Goal: Transaction & Acquisition: Purchase product/service

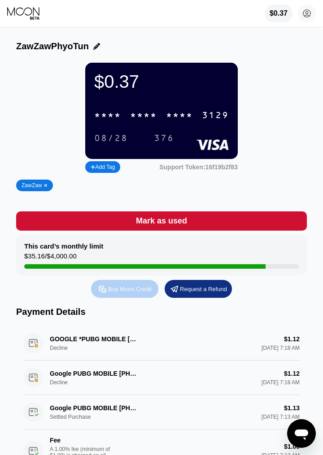
click at [128, 297] on div "Buy Moon Credit" at bounding box center [124, 289] width 67 height 18
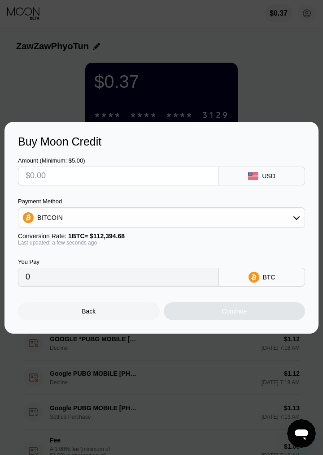
click at [216, 215] on div "BITCOIN" at bounding box center [161, 218] width 286 height 18
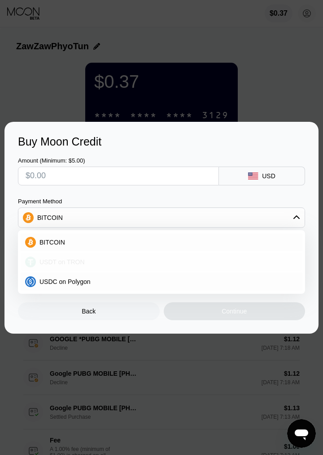
click at [139, 261] on div "USDT on TRON" at bounding box center [167, 262] width 262 height 7
type input "0.00"
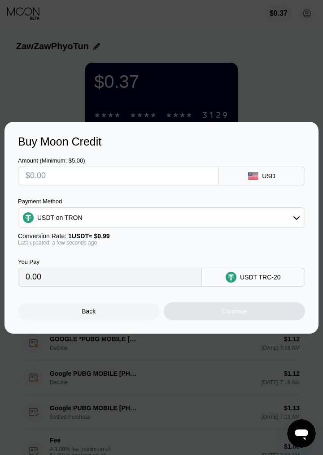
click at [197, 175] on input "text" at bounding box center [118, 176] width 185 height 18
type input "$1"
type input "1.01"
type input "$10"
type input "10.10"
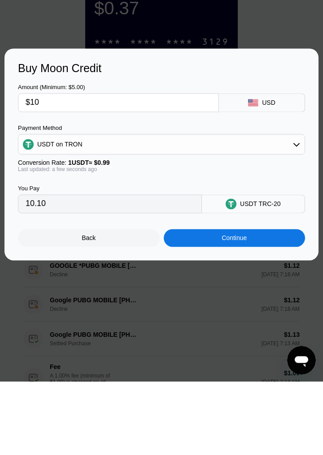
click at [211, 312] on div "Continue" at bounding box center [235, 311] width 142 height 18
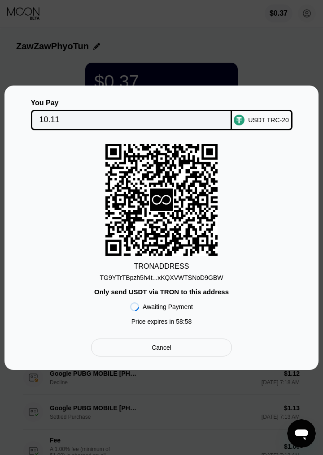
click at [207, 277] on div "TG9YTrTBpzh5h4t...xKQXVWTSNoD9GBW" at bounding box center [161, 277] width 123 height 7
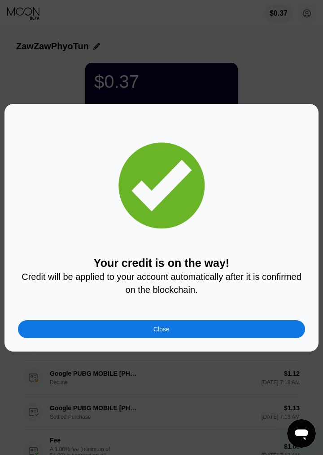
click at [234, 327] on div "Close" at bounding box center [161, 329] width 287 height 18
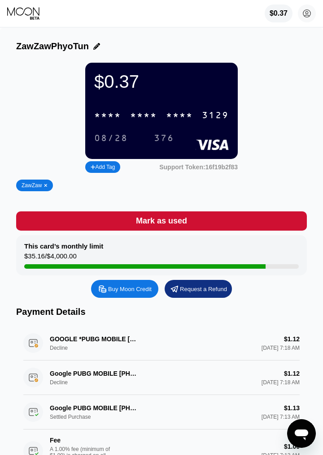
click at [283, 15] on div "$0.37" at bounding box center [278, 13] width 18 height 8
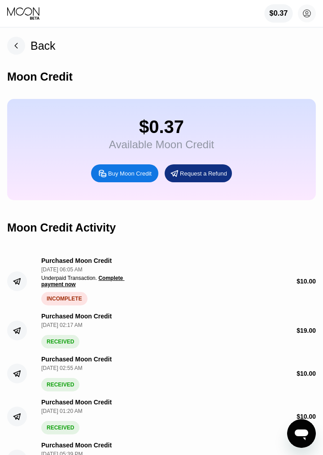
click at [112, 280] on span "Complete payment now" at bounding box center [82, 281] width 83 height 13
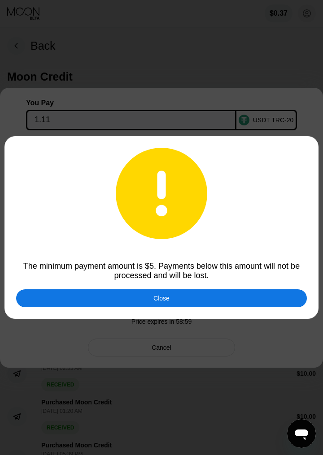
click at [224, 297] on div "Close" at bounding box center [161, 298] width 290 height 18
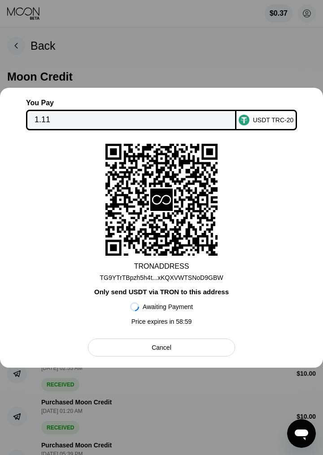
click at [200, 349] on div "Cancel" at bounding box center [161, 348] width 147 height 18
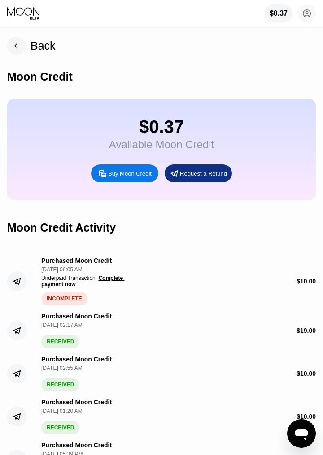
click at [301, 429] on icon "Open messaging window" at bounding box center [301, 434] width 16 height 16
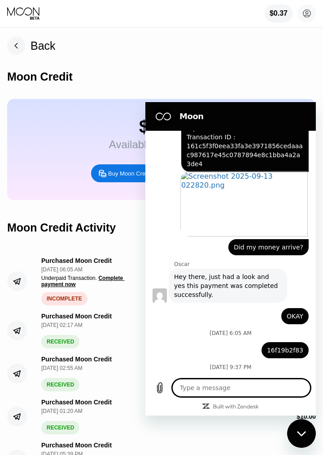
scroll to position [440, 0]
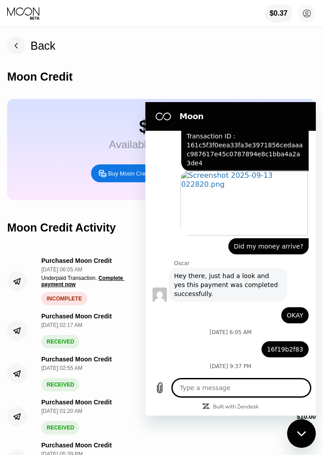
click at [162, 388] on icon "Upload file" at bounding box center [159, 388] width 5 height 10
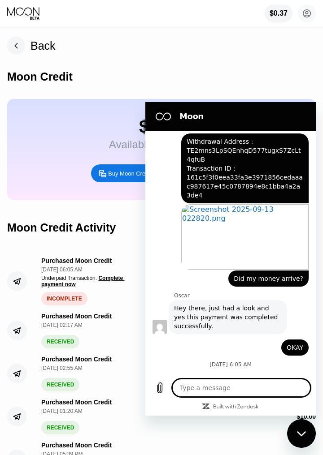
scroll to position [408, 0]
click at [275, 274] on span "Did my money arrive?" at bounding box center [267, 278] width 69 height 9
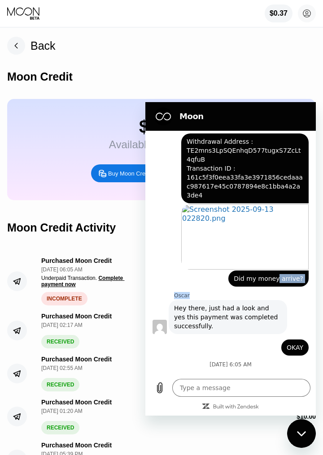
click at [263, 271] on div "Power win says: Did my money arrive?" at bounding box center [268, 279] width 80 height 16
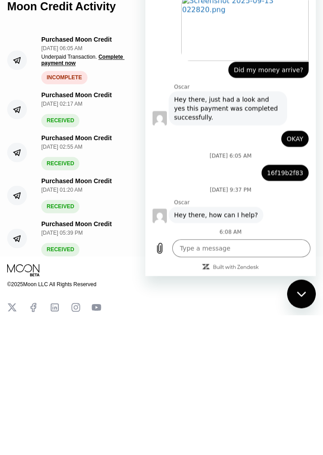
scroll to position [431, 0]
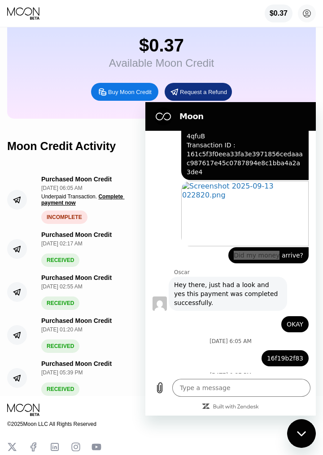
click at [101, 280] on div "Purchased Moon Credit" at bounding box center [76, 277] width 70 height 7
click at [302, 427] on div "Close messaging window" at bounding box center [301, 433] width 27 height 27
type textarea "x"
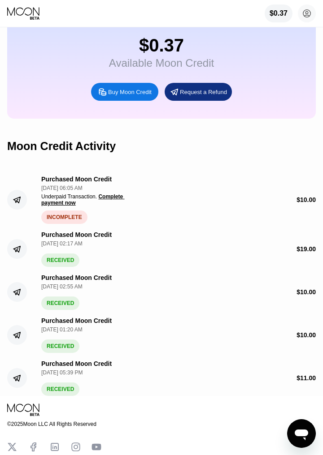
click at [75, 216] on div "INCOMPLETE" at bounding box center [64, 217] width 46 height 13
click at [112, 200] on span "Complete payment now" at bounding box center [82, 200] width 83 height 13
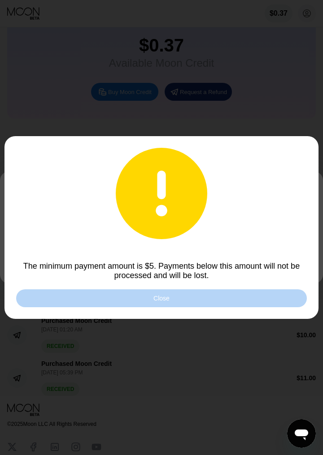
click at [172, 294] on div "Close" at bounding box center [161, 298] width 290 height 18
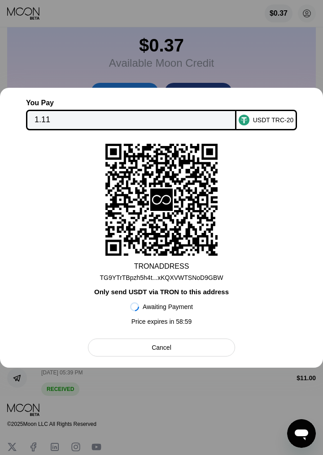
click at [198, 347] on div "Cancel" at bounding box center [161, 348] width 147 height 18
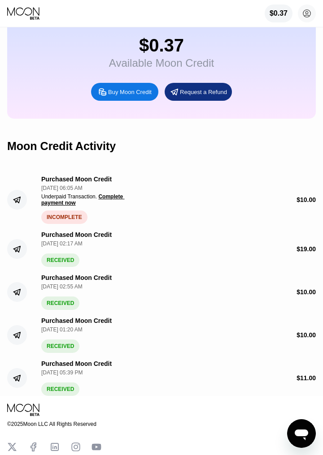
scroll to position [0, 0]
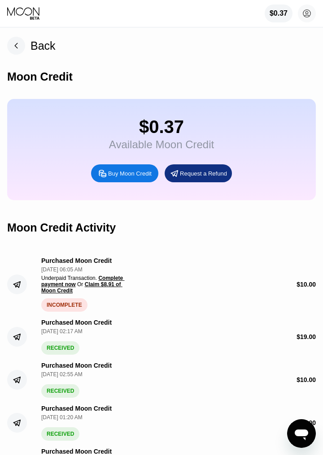
click at [111, 280] on span "Complete payment now" at bounding box center [82, 281] width 83 height 13
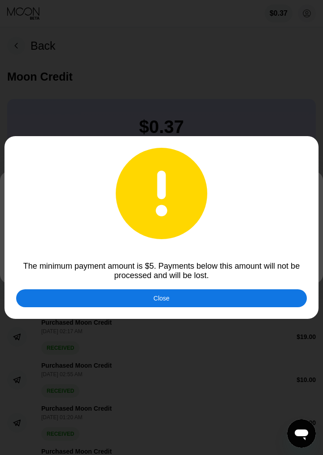
click at [175, 333] on div at bounding box center [161, 227] width 323 height 455
click at [198, 298] on div "Close" at bounding box center [161, 298] width 290 height 18
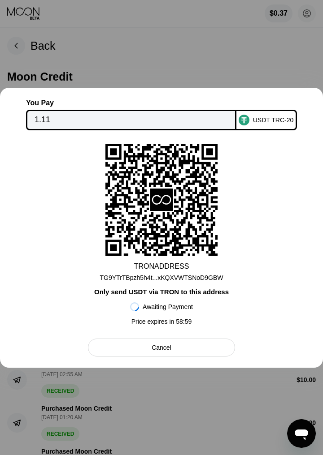
click at [202, 341] on div "Cancel" at bounding box center [161, 348] width 147 height 18
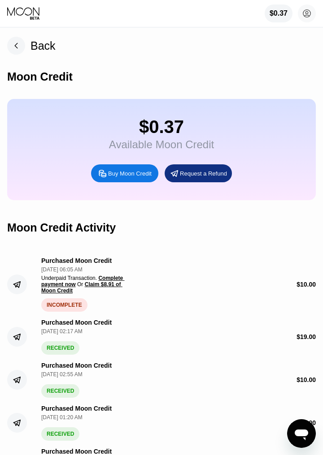
click at [116, 277] on span "Complete payment now" at bounding box center [82, 281] width 83 height 13
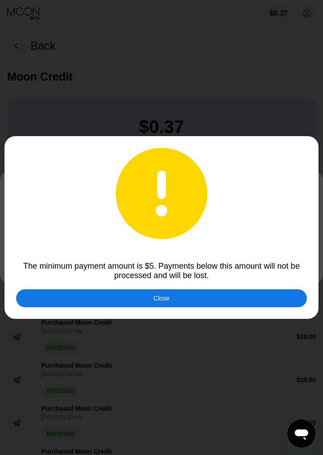
click at [164, 297] on div "Close" at bounding box center [161, 298] width 16 height 7
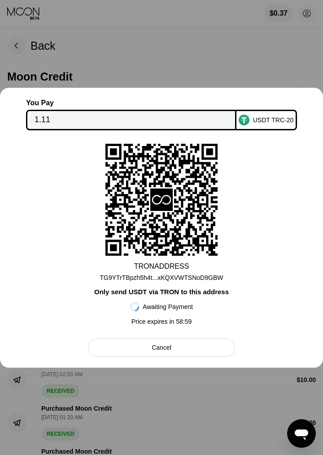
click at [185, 353] on div "Cancel" at bounding box center [161, 348] width 147 height 18
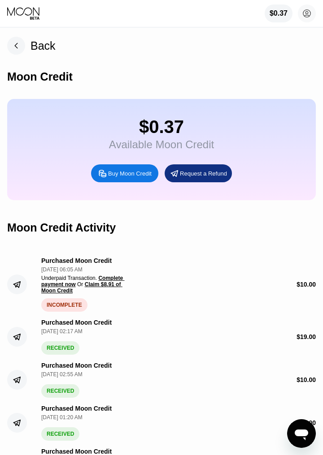
click at [58, 288] on span "Complete payment now" at bounding box center [82, 281] width 83 height 13
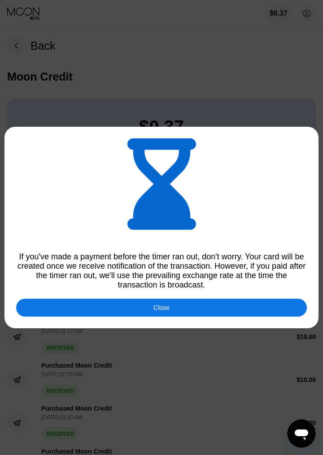
click at [149, 306] on div "Close" at bounding box center [161, 308] width 290 height 18
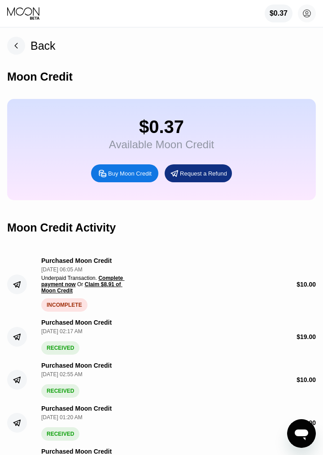
click at [302, 436] on icon "Open messaging window" at bounding box center [301, 434] width 16 height 16
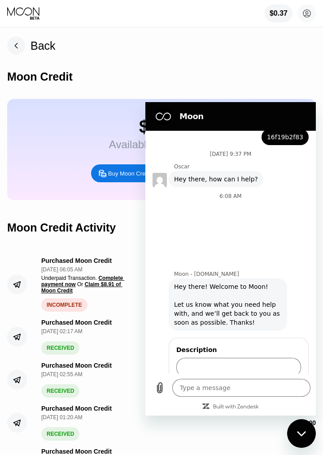
type textarea "x"
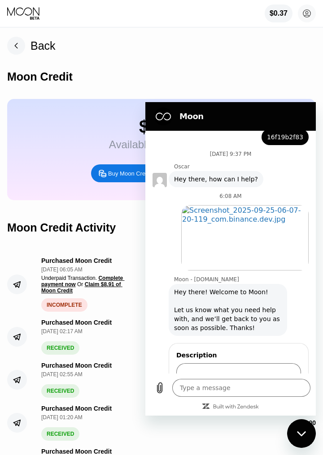
scroll to position [658, 0]
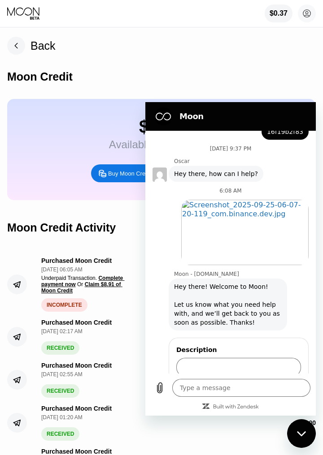
click at [273, 358] on input "Description" at bounding box center [238, 367] width 125 height 19
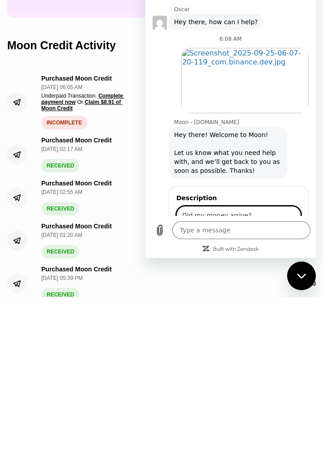
scroll to position [652, 0]
type input "Did my money arrive?"
click at [285, 235] on span "Send" at bounding box center [285, 240] width 16 height 11
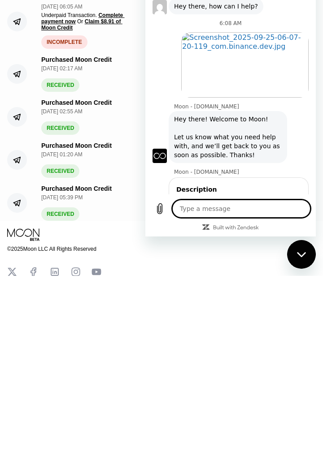
scroll to position [95, 0]
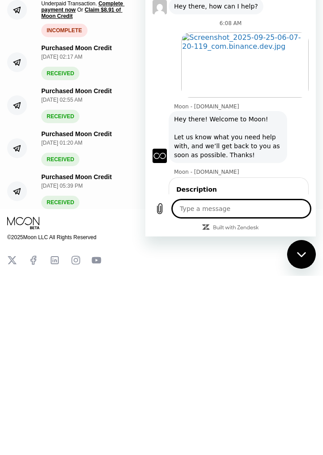
type textarea "x"
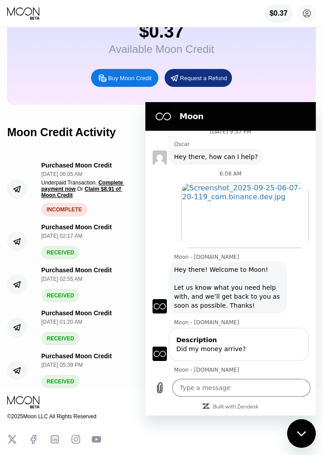
copy span "A Moon Team Member will reach out to you as soon as possible. Thanks!"
click at [228, 389] on textarea at bounding box center [241, 388] width 138 height 18
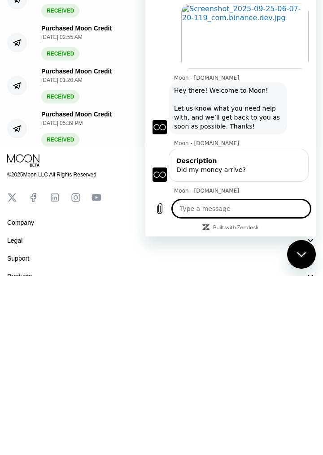
scroll to position [166, 0]
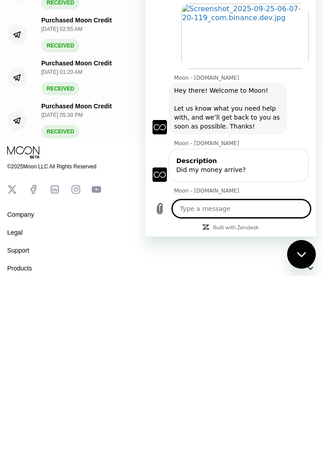
type textarea "Moon Team Member သည် သင့်ထံ အမြန်ဆုံး ဆက်သွယ်ပေးပါမည်။ ကျေးဇူးတင်ပါတယ်!"
type textarea "x"
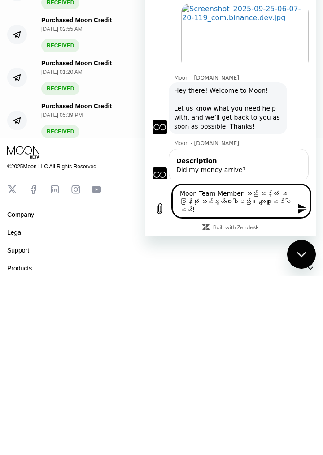
type textarea "Moon Team Member သည် သင့်ထံ အမြန်ဆုံး ဆက်သွယ်ပေးပါမည်။ ကျေးဇူးပါ။"
type textarea "x"
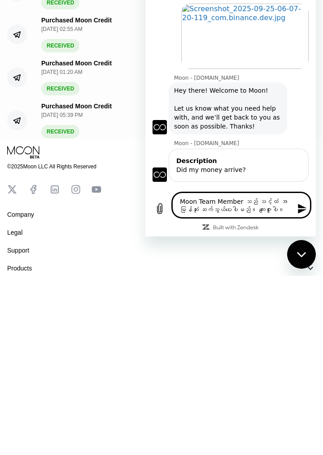
type textarea "Moon Team Member သည် သင့်ထံ ဆက်သွယ်လာမည်ဖြစ်ပါသည်။"
type textarea "x"
type textarea "A Moon Team Me"
type textarea "x"
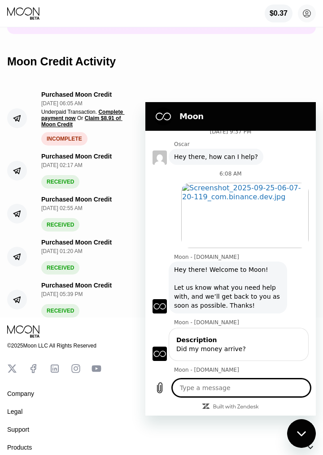
click at [71, 139] on div "INCOMPLETE" at bounding box center [64, 138] width 46 height 13
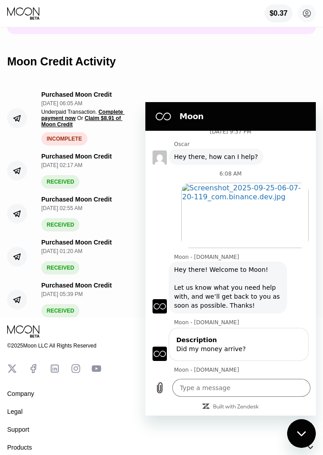
click at [109, 110] on span "Complete payment now" at bounding box center [82, 115] width 83 height 13
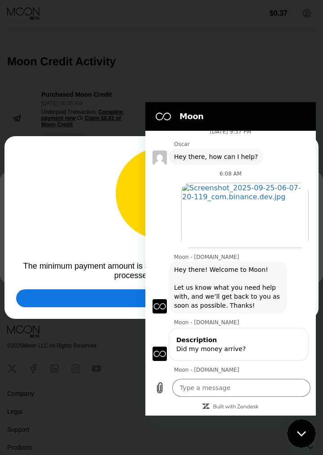
click at [105, 228] on div at bounding box center [161, 227] width 323 height 455
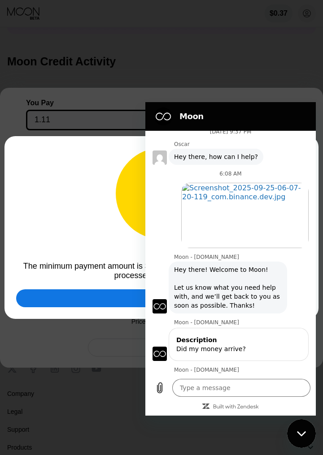
click at [310, 439] on div "Close messaging window" at bounding box center [301, 433] width 27 height 27
type textarea "x"
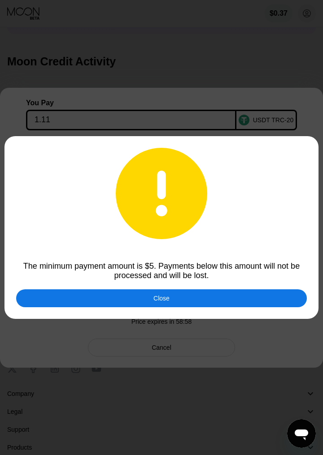
click at [237, 296] on div "Close" at bounding box center [161, 298] width 290 height 18
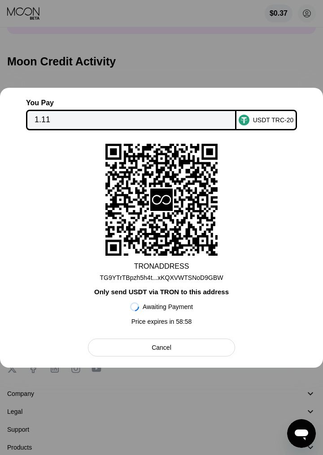
click at [204, 349] on div "Cancel" at bounding box center [161, 348] width 147 height 18
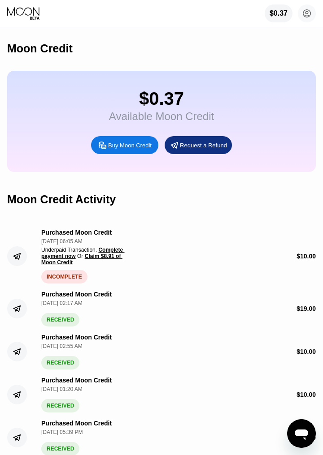
scroll to position [28, 0]
click at [294, 250] on div "Purchased Moon Credit Sep 25, 2025, 06:05 AM Underpaid Transaction . Complete p…" at bounding box center [161, 253] width 308 height 62
click at [112, 250] on span "Complete payment now" at bounding box center [82, 253] width 83 height 13
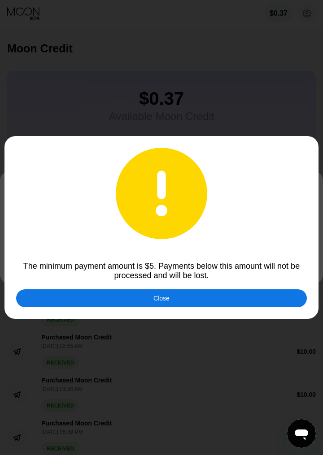
click at [168, 307] on div "Close" at bounding box center [161, 298] width 290 height 18
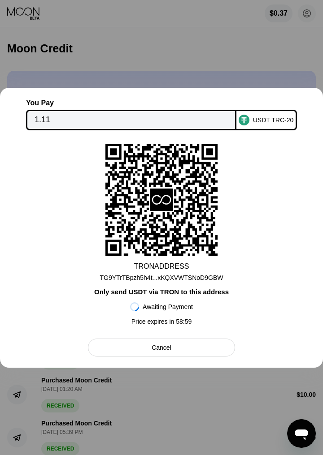
click at [196, 357] on div "Cancel" at bounding box center [161, 348] width 147 height 18
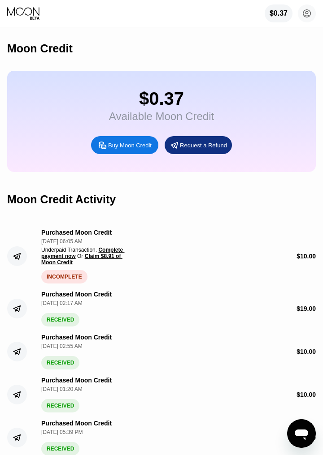
scroll to position [0, 0]
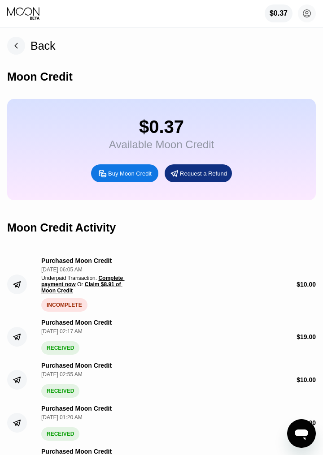
click at [108, 279] on span "Complete payment now" at bounding box center [82, 281] width 83 height 13
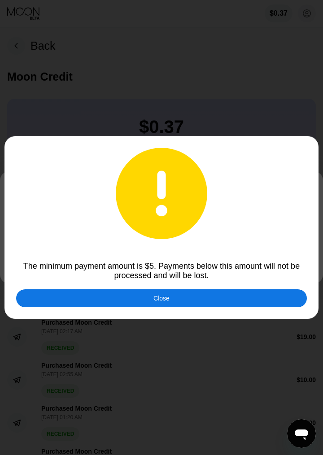
click at [209, 298] on div "Close" at bounding box center [161, 298] width 290 height 18
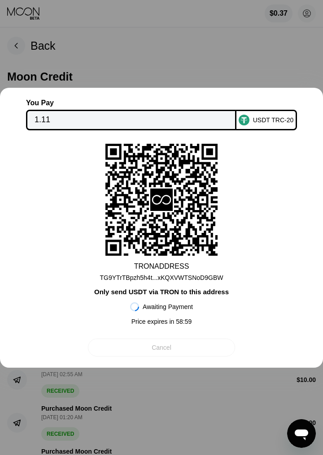
click at [198, 353] on div "Cancel" at bounding box center [161, 348] width 147 height 18
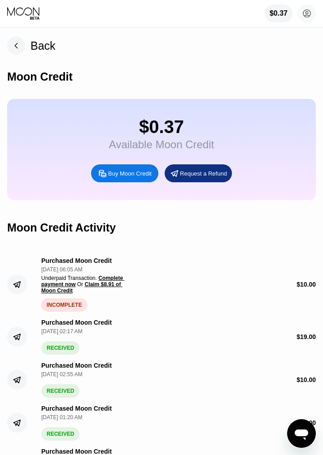
click at [302, 432] on icon "Open messaging window" at bounding box center [300, 435] width 13 height 11
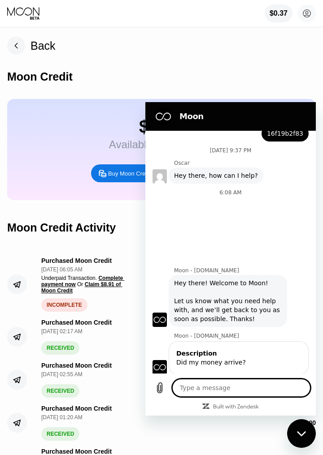
type textarea "x"
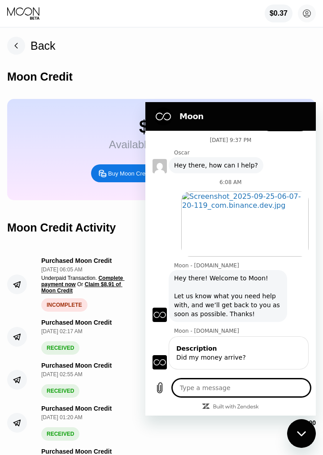
scroll to position [675, 0]
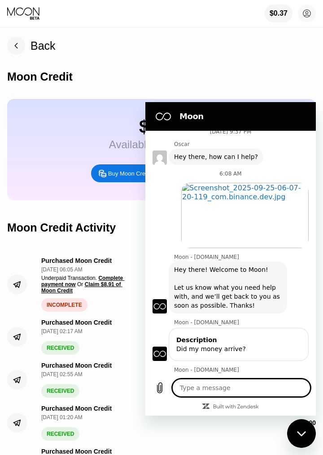
click at [243, 391] on textarea at bounding box center [241, 388] width 138 height 18
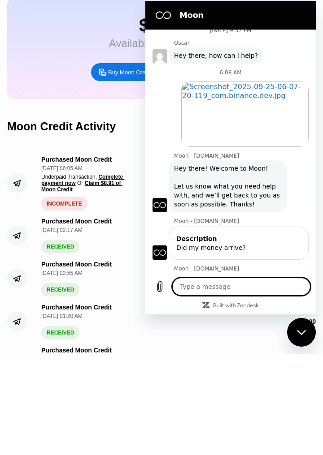
scroll to position [71, 0]
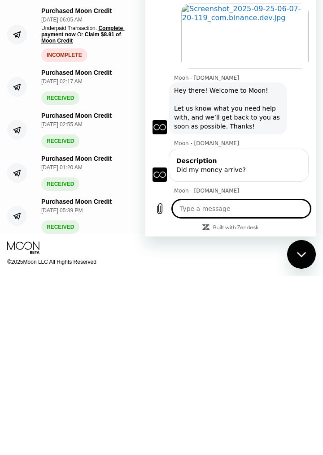
type textarea "Withdrawal Address: TG9YTrTBpzh5h4tRoUtxKQXVWTSNoD9GBW Transaction ID: c1b12b33…"
type textarea "x"
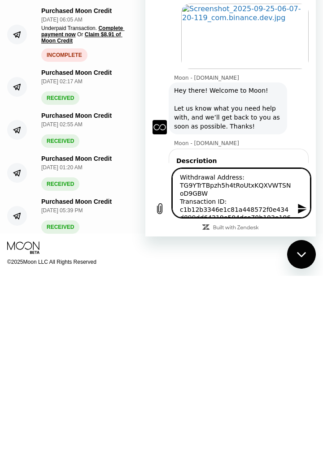
scroll to position [9, 0]
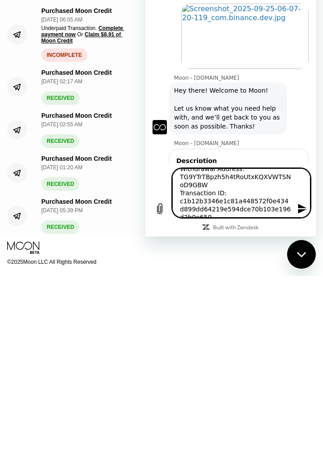
click at [308, 201] on textarea "Withdrawal Address: TG9YTrTBpzh5h4tRoUtxKQXVWTSNoD9GBW Transaction ID: c1b12b33…" at bounding box center [241, 192] width 138 height 49
type textarea "Withdrawal Address: TG9YTrTBpzh5h4tRoUtxKQXVWTSNoD9GBW Transaction ID: c1b12b33…"
click at [302, 206] on icon "Send message" at bounding box center [301, 209] width 9 height 10
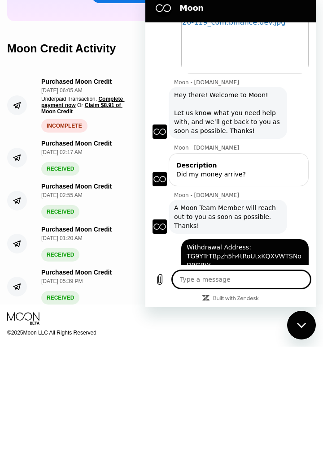
scroll to position [71, 0]
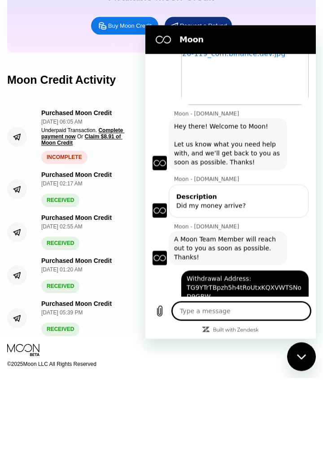
click at [90, 214] on span "Claim $8.91 of Moon Credit" at bounding box center [81, 217] width 81 height 13
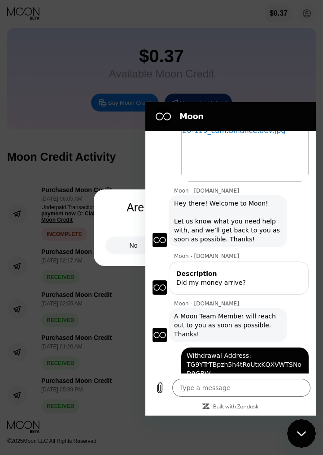
click at [301, 428] on div "Close messaging window" at bounding box center [301, 433] width 27 height 27
type textarea "x"
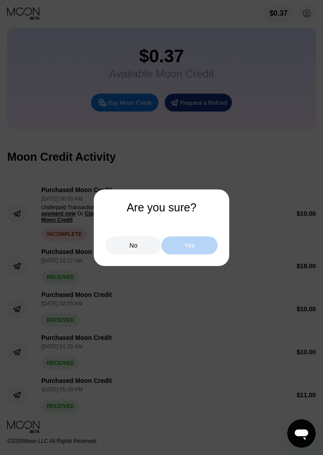
click at [209, 251] on div "Yes" at bounding box center [189, 246] width 56 height 18
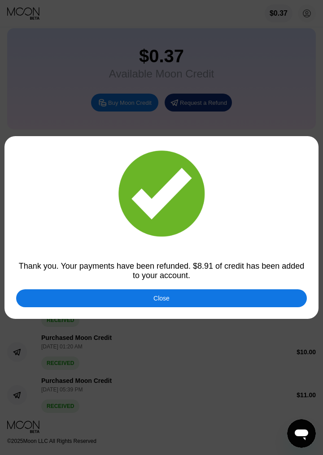
click at [238, 294] on div "Close" at bounding box center [161, 298] width 290 height 18
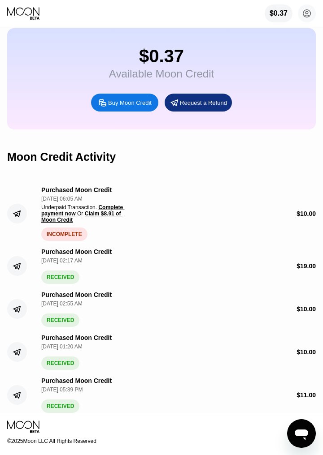
scroll to position [0, 0]
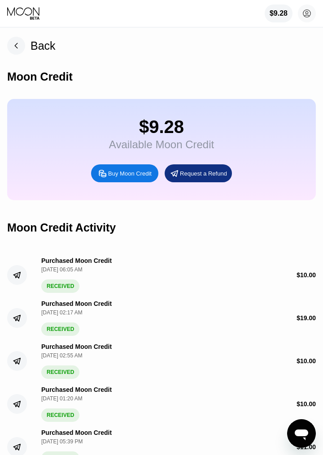
click at [21, 42] on rect at bounding box center [16, 46] width 18 height 18
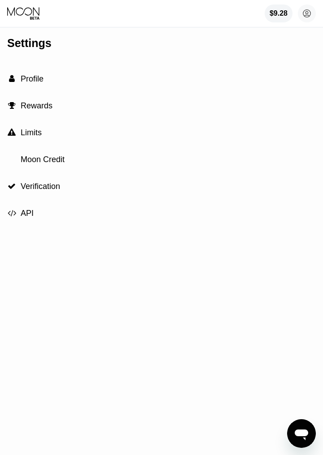
click at [30, 17] on icon at bounding box center [24, 13] width 34 height 13
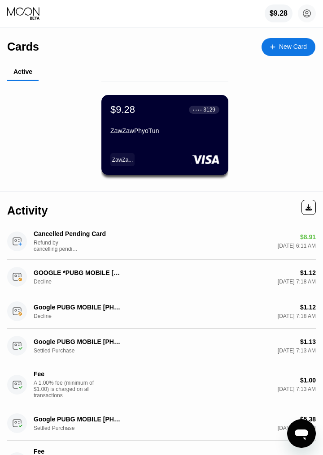
click at [207, 114] on div "● ● ● ● 3129" at bounding box center [204, 110] width 30 height 12
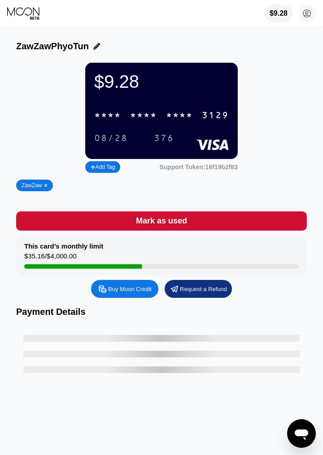
click at [158, 116] on div "* * * * * * * * * * * * 3129" at bounding box center [161, 115] width 145 height 18
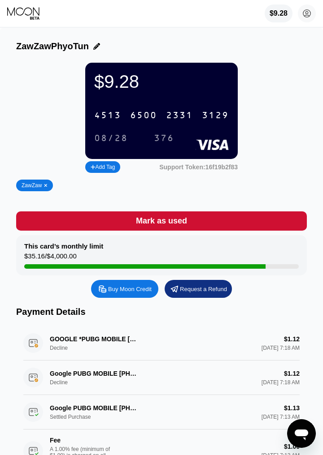
click at [168, 141] on div "376" at bounding box center [164, 139] width 20 height 10
click at [169, 136] on div "376" at bounding box center [164, 139] width 20 height 10
